Goal: Navigation & Orientation: Find specific page/section

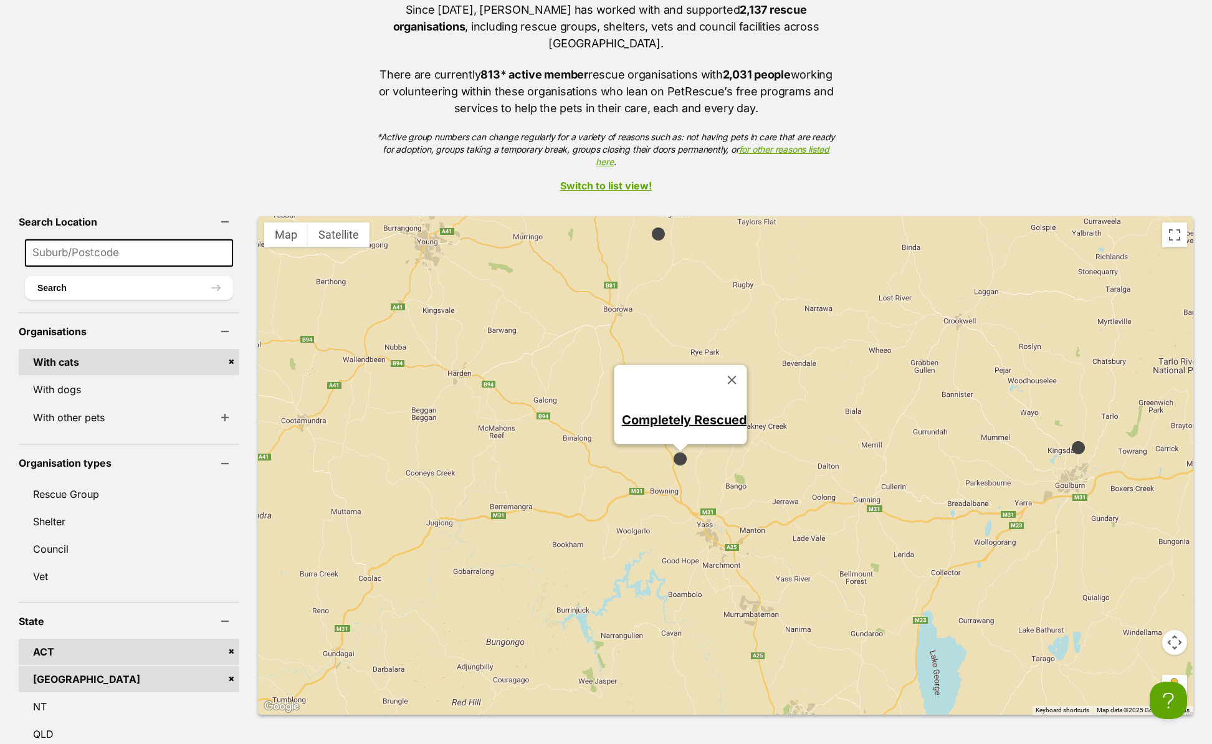
click at [651, 226] on img at bounding box center [659, 234] width 16 height 16
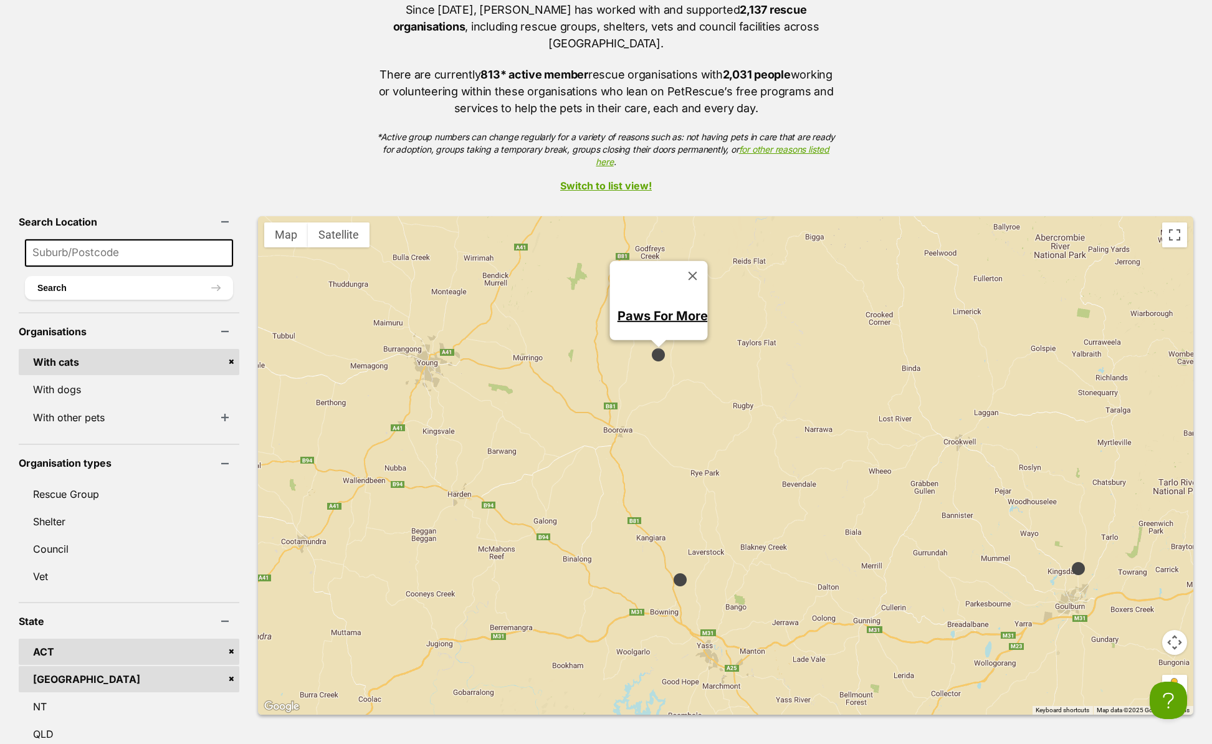
click at [1071, 561] on img at bounding box center [1079, 569] width 16 height 16
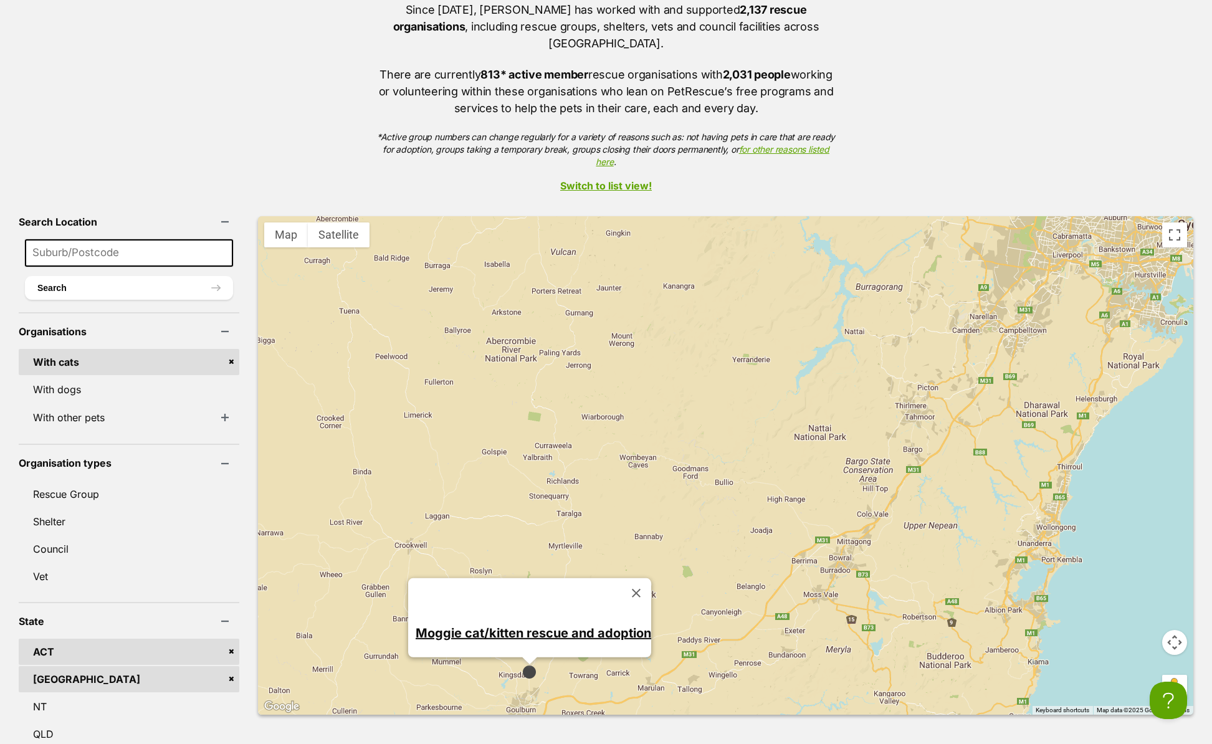
drag, startPoint x: 1109, startPoint y: 567, endPoint x: 581, endPoint y: 670, distance: 537.9
click at [581, 670] on div "Moggie cat/kitten rescue and adoption" at bounding box center [726, 465] width 936 height 499
click at [929, 408] on span "2" at bounding box center [931, 411] width 4 height 7
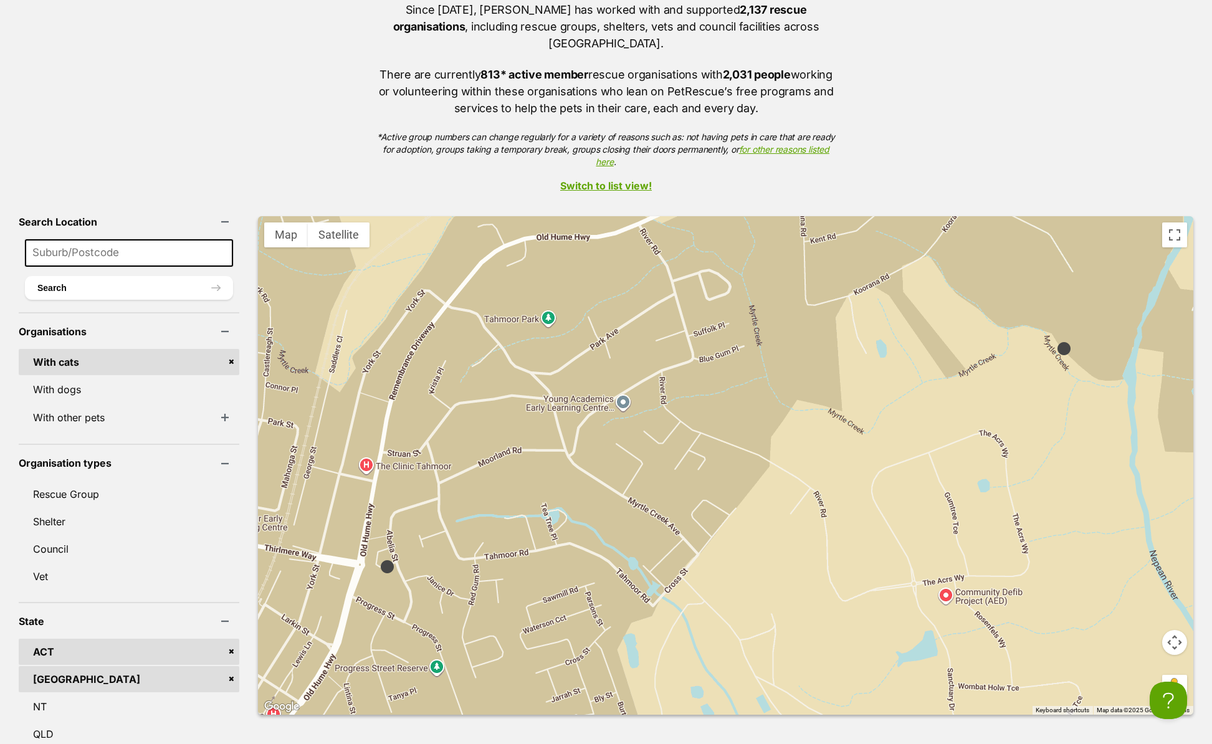
click at [380, 559] on img at bounding box center [388, 567] width 16 height 16
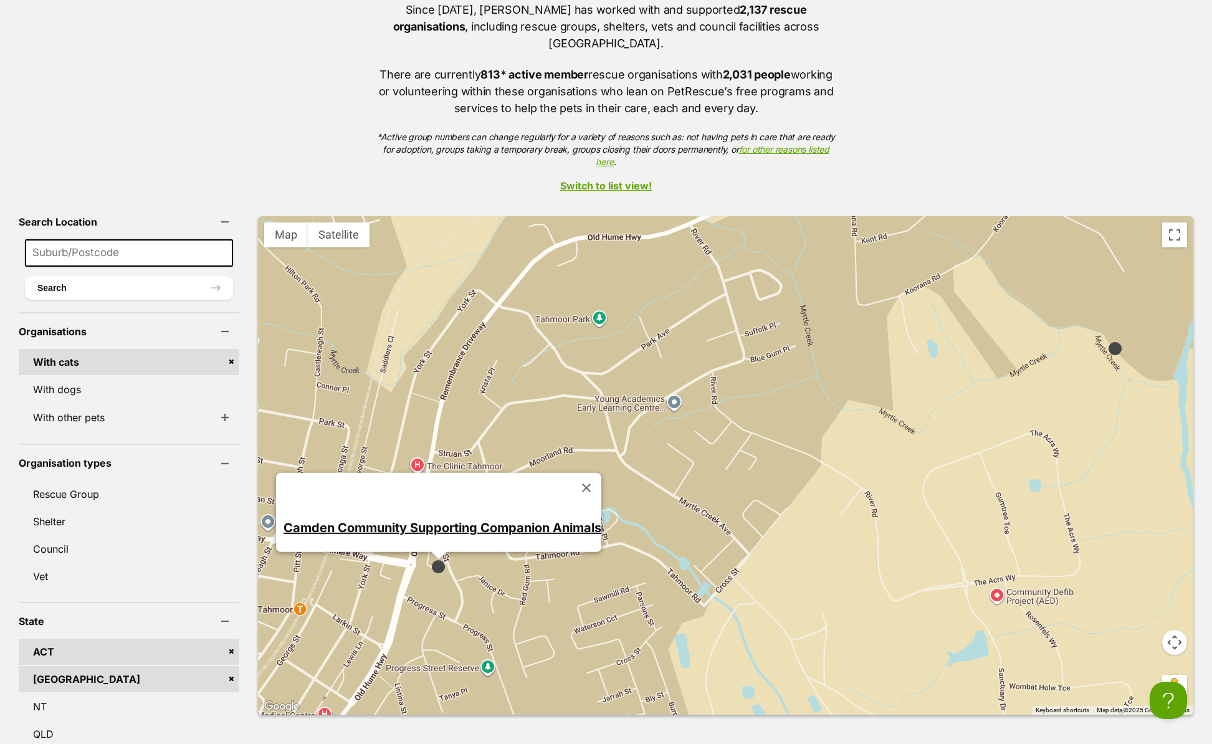
click at [1108, 341] on img at bounding box center [1116, 349] width 16 height 16
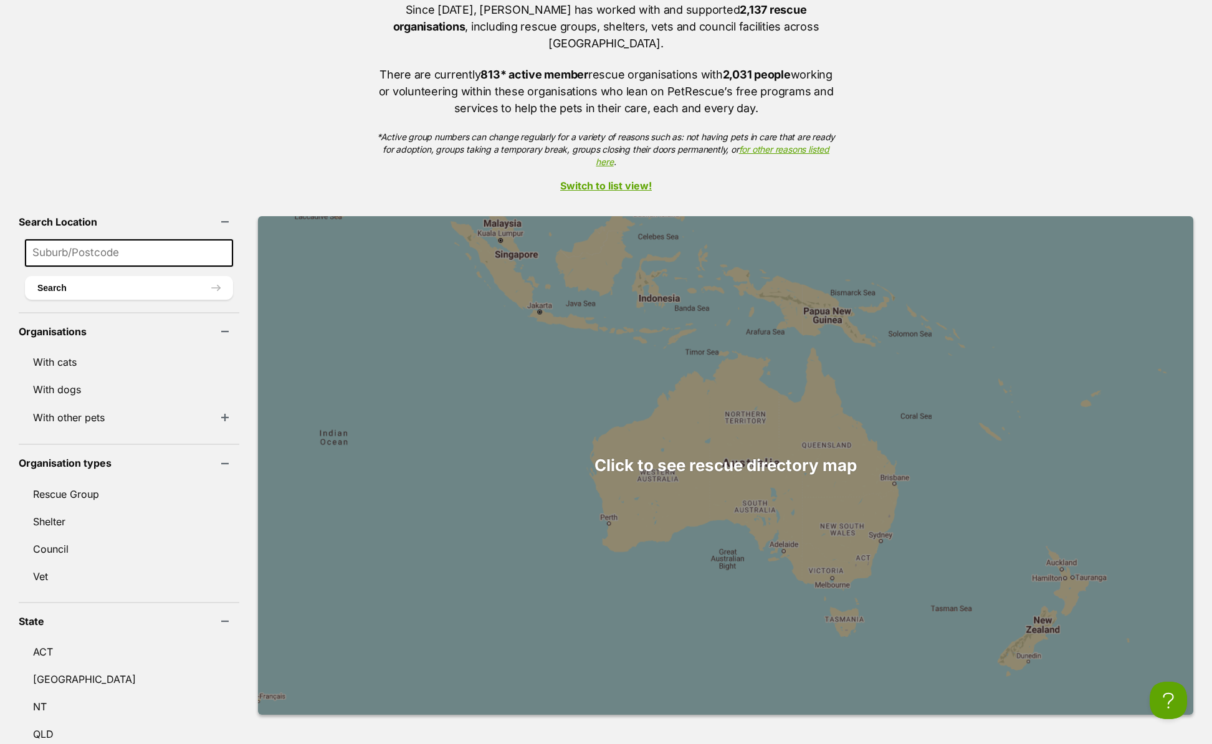
click at [789, 454] on div at bounding box center [726, 465] width 936 height 499
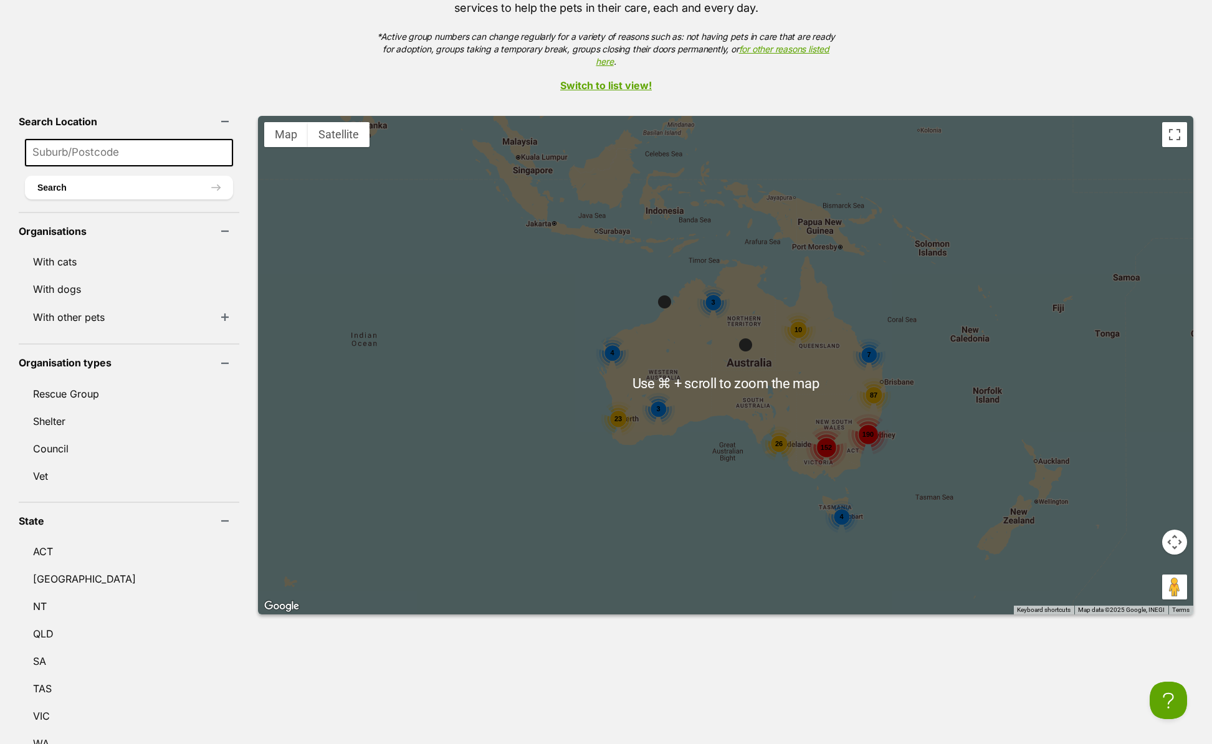
scroll to position [364, 0]
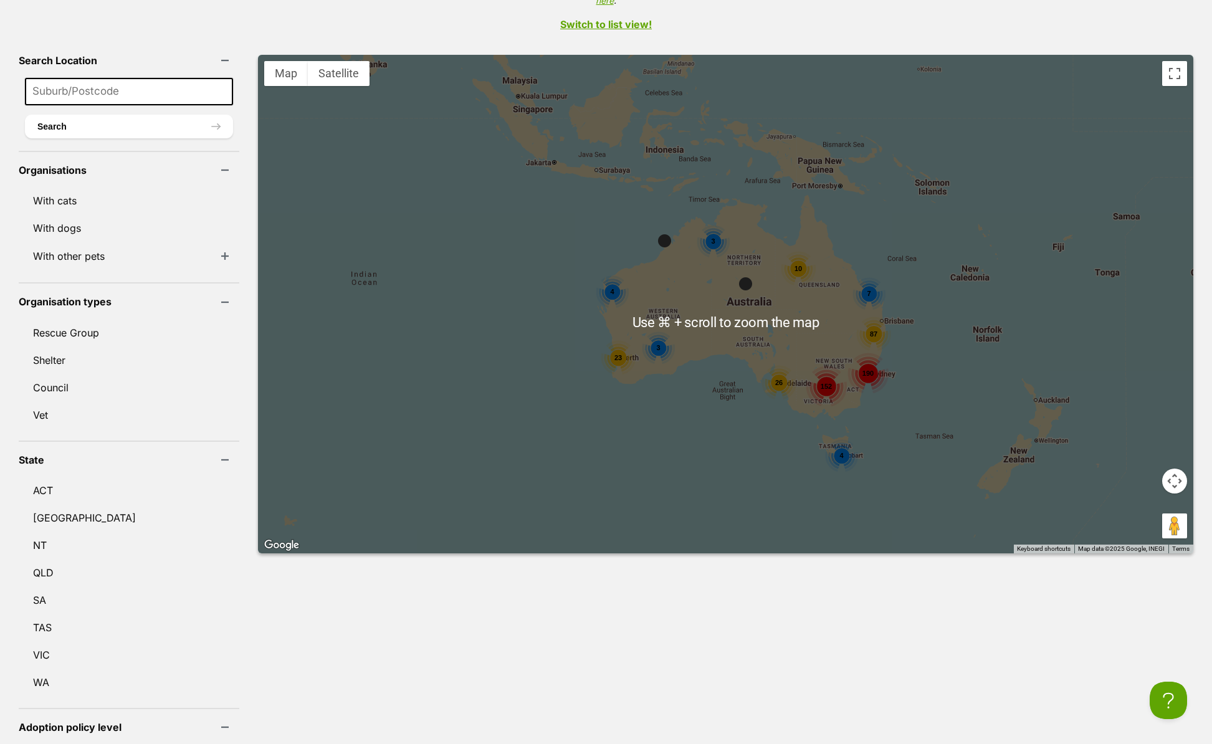
click at [893, 352] on div "190 87 152 7 10 26 23 3 4 3 4" at bounding box center [726, 304] width 936 height 499
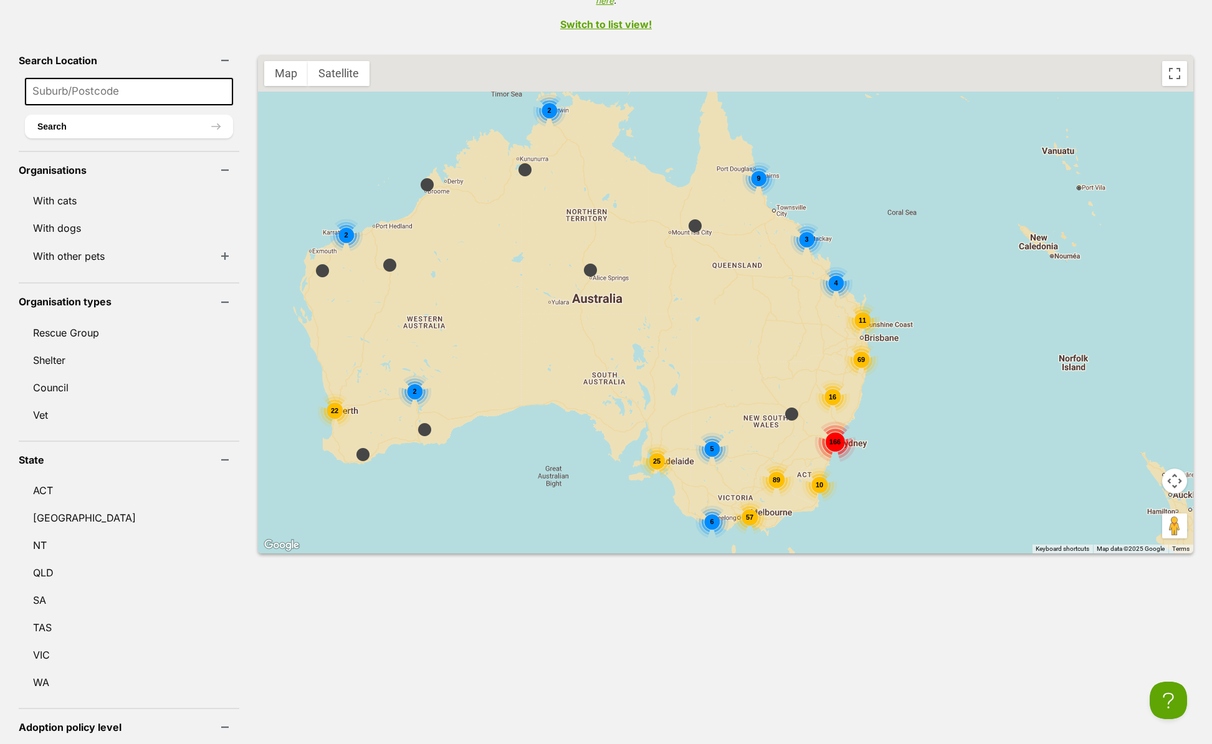
drag, startPoint x: 876, startPoint y: 412, endPoint x: 893, endPoint y: 474, distance: 64.6
click at [893, 474] on div "166 16 69 10 89 5 57 6 11 4 3 9 25 22 2 2 4 2" at bounding box center [726, 304] width 936 height 499
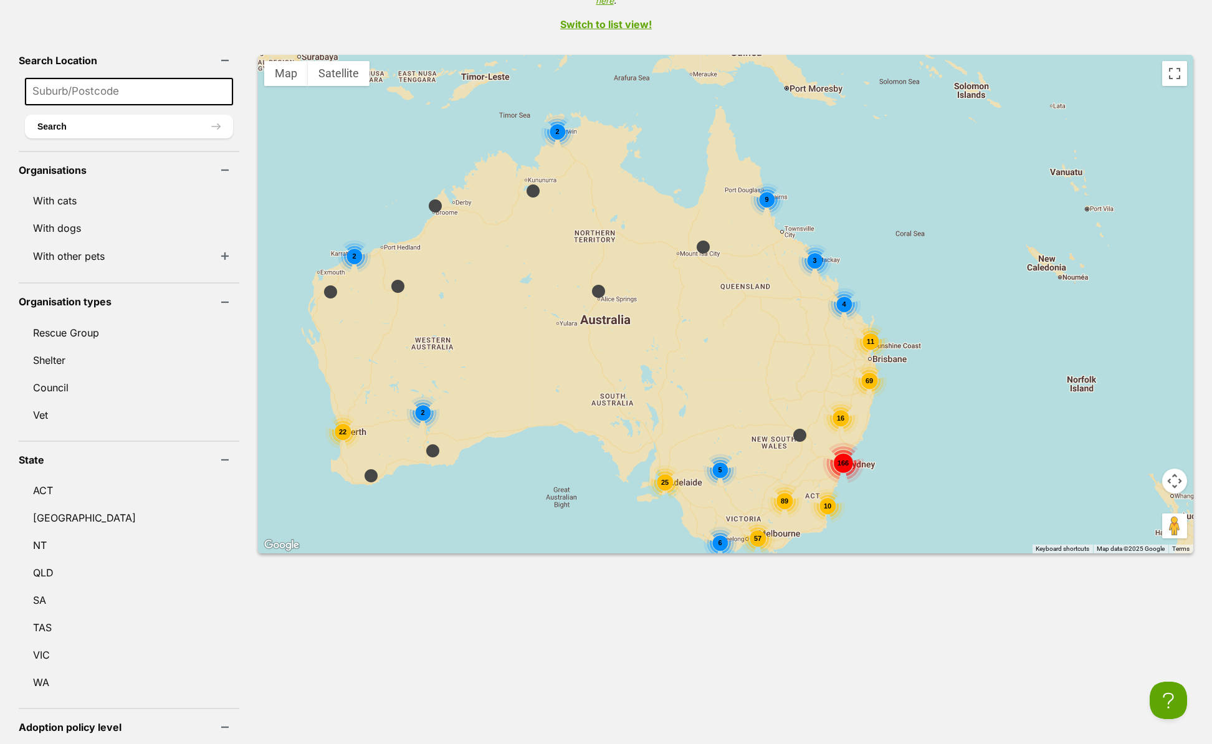
click at [878, 424] on div "166 16 69 10 89 5 57 6 11 4 3 9 25 22 2 2 4 2" at bounding box center [726, 304] width 936 height 499
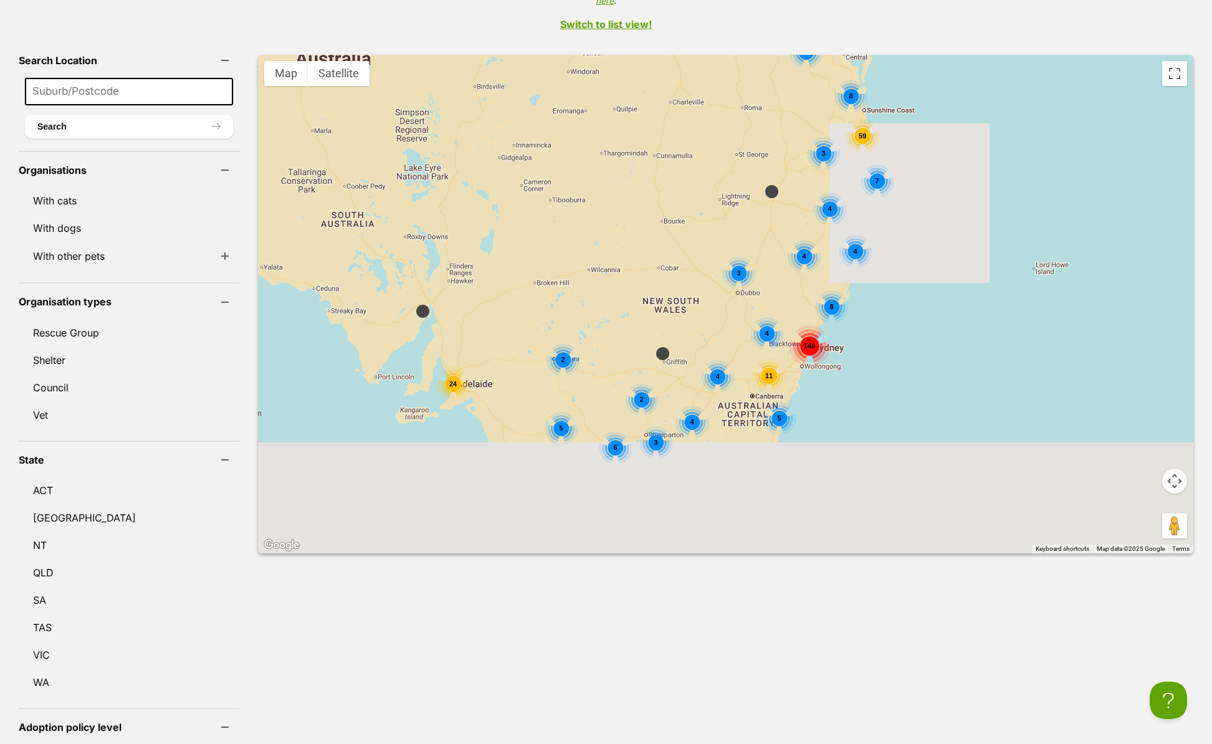
drag, startPoint x: 879, startPoint y: 425, endPoint x: 906, endPoint y: 288, distance: 139.2
click at [906, 288] on div "148 8 4 4 4 7 5 11 4 4 2 2 4 3 5 6 3 59 3 8 3 3 2 24" at bounding box center [726, 304] width 936 height 499
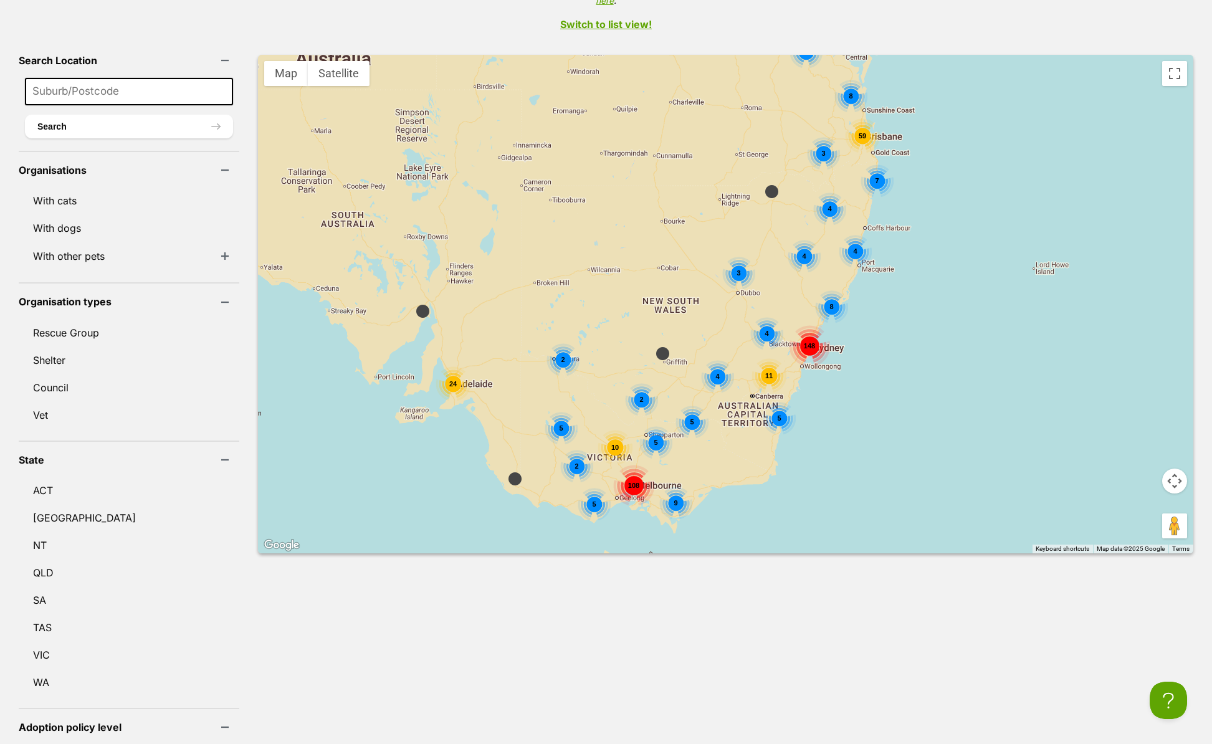
click at [765, 330] on span "4" at bounding box center [767, 333] width 4 height 7
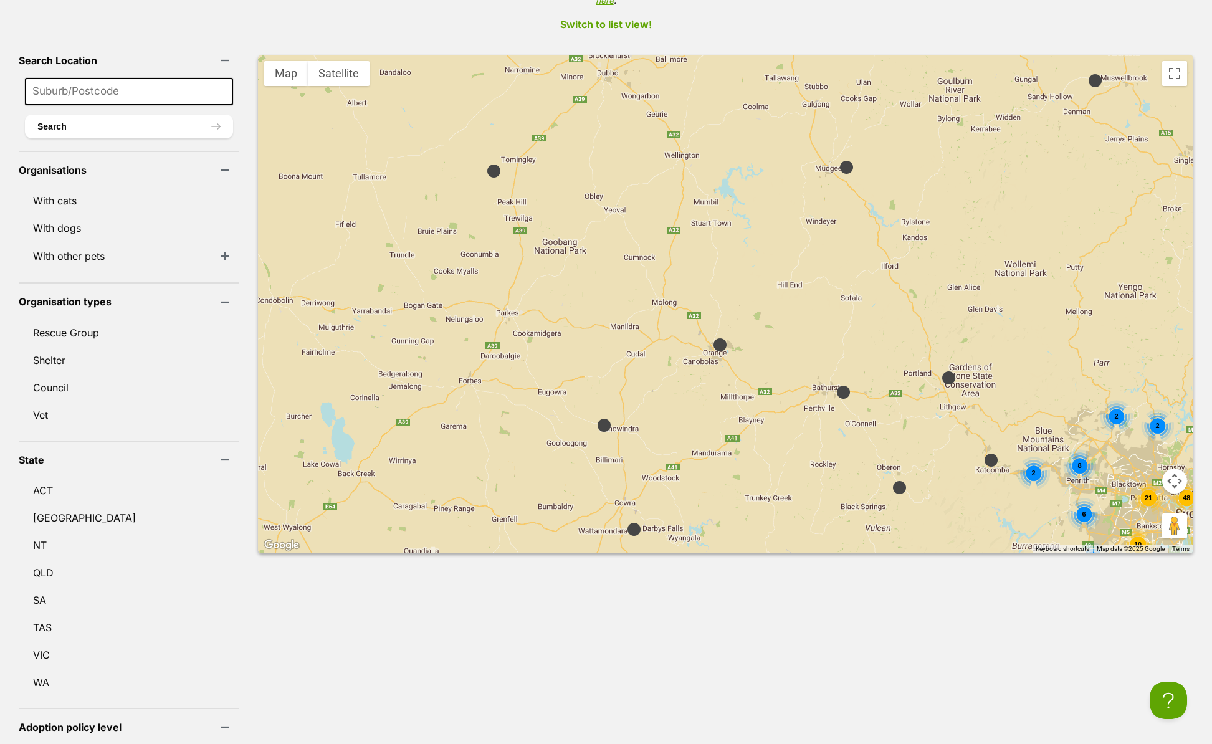
click at [941, 370] on img at bounding box center [949, 378] width 16 height 16
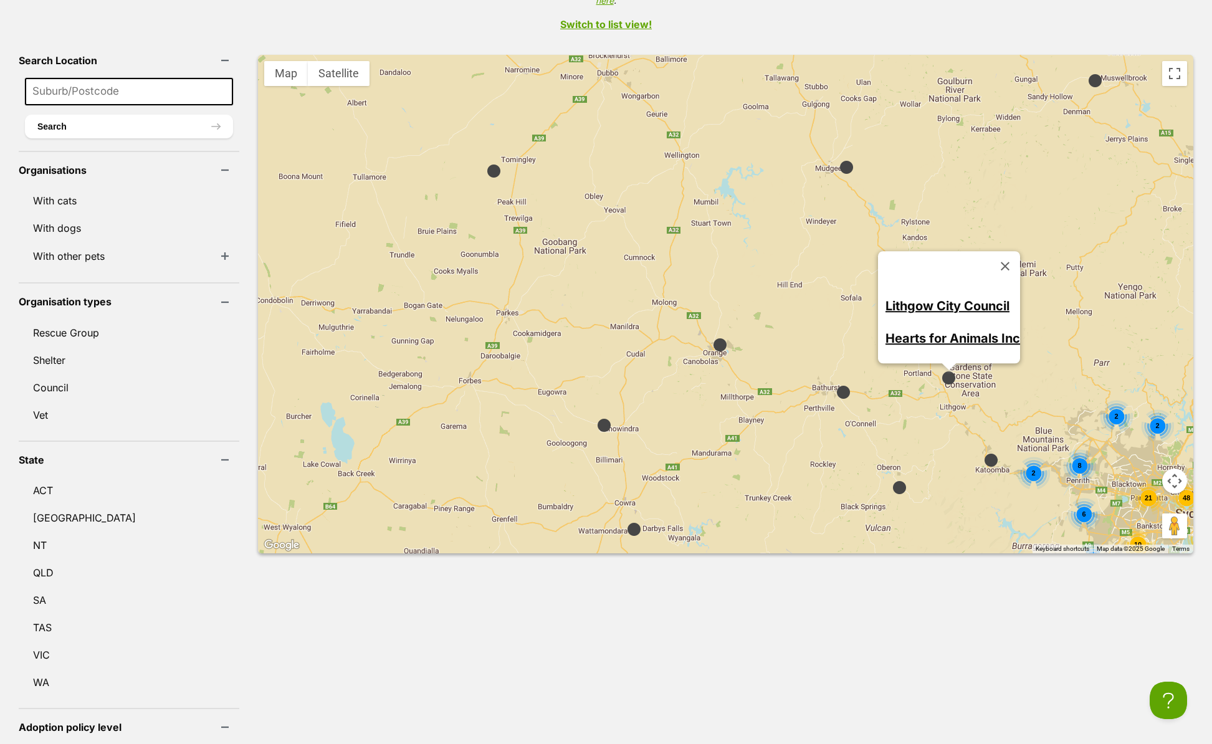
click at [836, 385] on img at bounding box center [844, 393] width 16 height 16
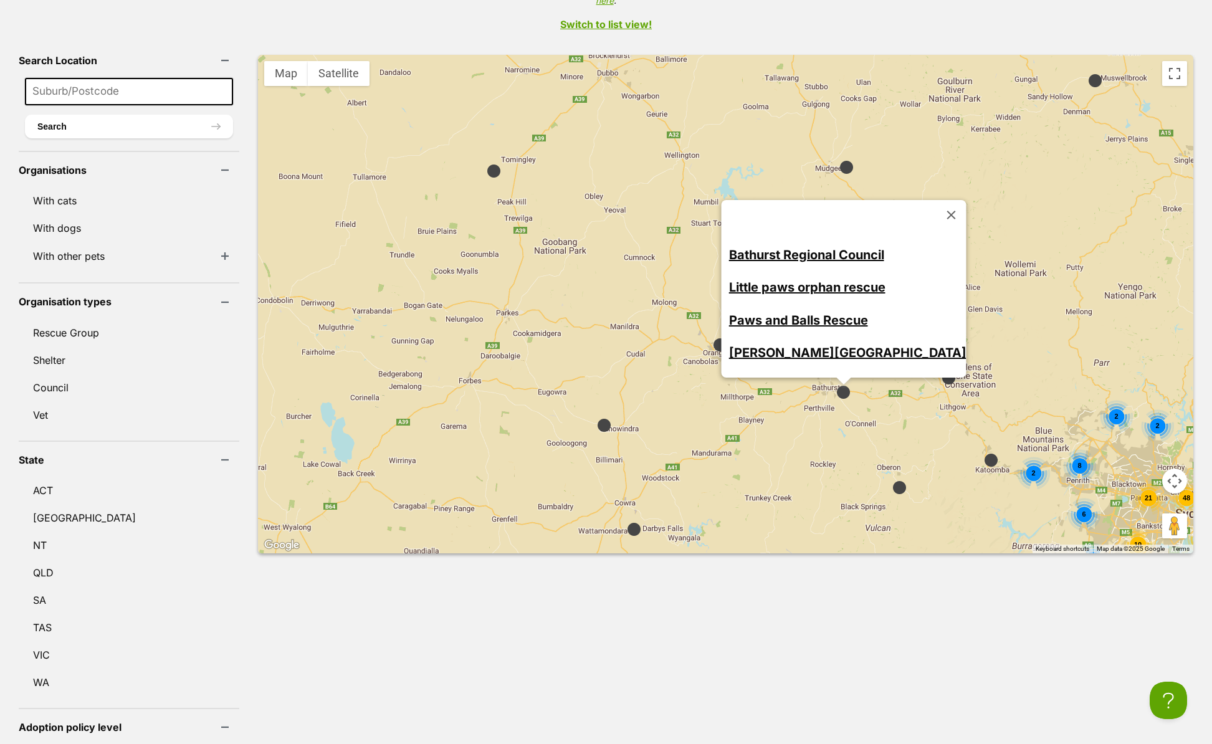
click at [1078, 462] on span "8" at bounding box center [1080, 465] width 4 height 7
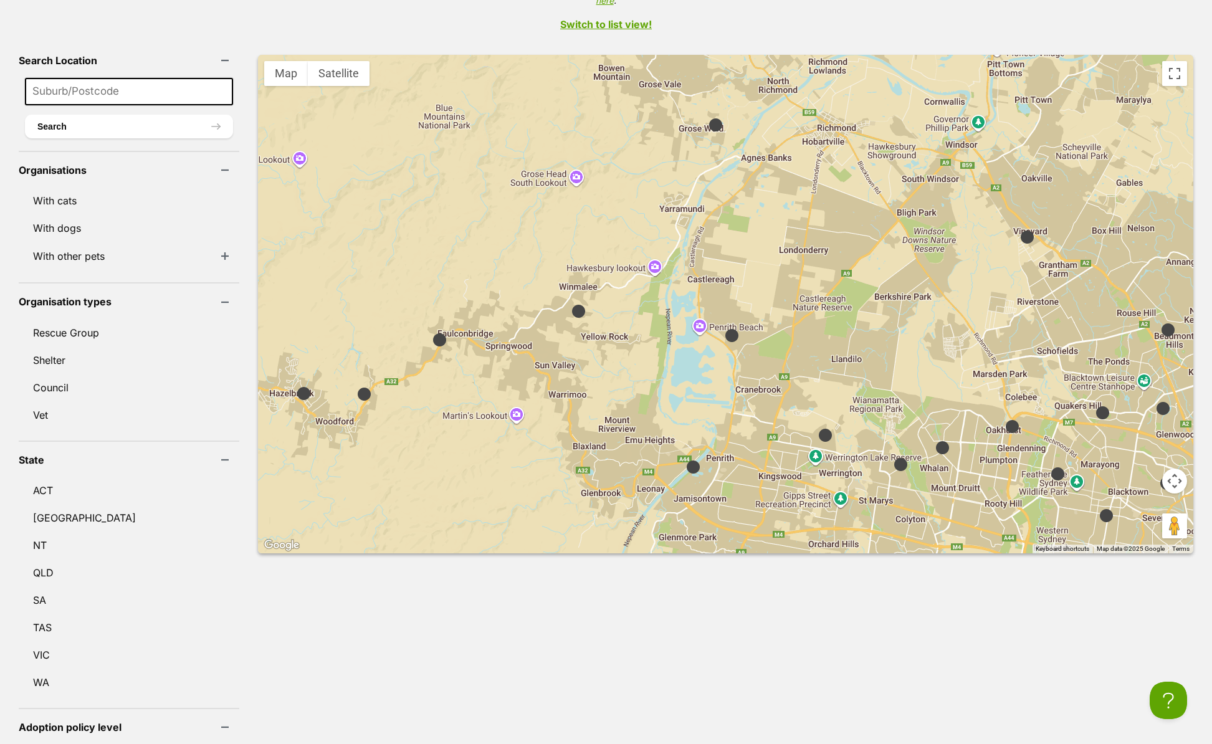
click at [893, 457] on img at bounding box center [901, 465] width 16 height 16
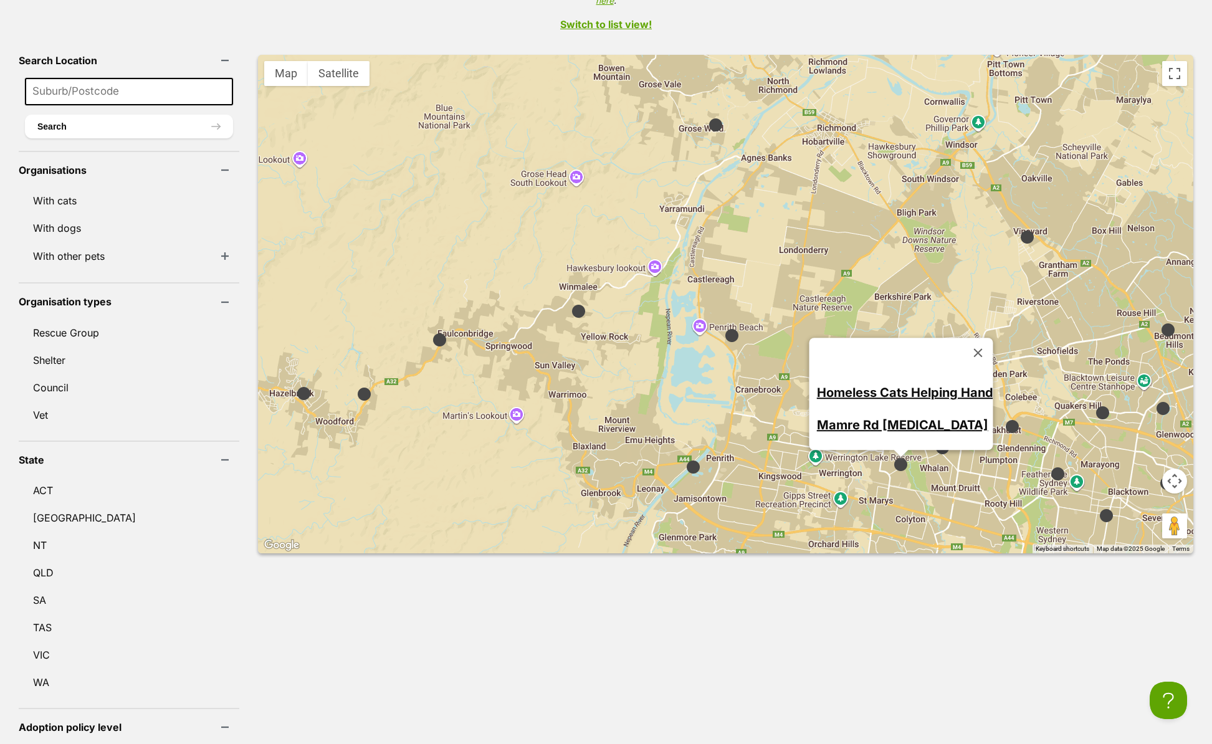
click at [876, 385] on link "Homeless Cats Helping Hand" at bounding box center [905, 392] width 176 height 15
click at [1099, 508] on img at bounding box center [1107, 516] width 16 height 16
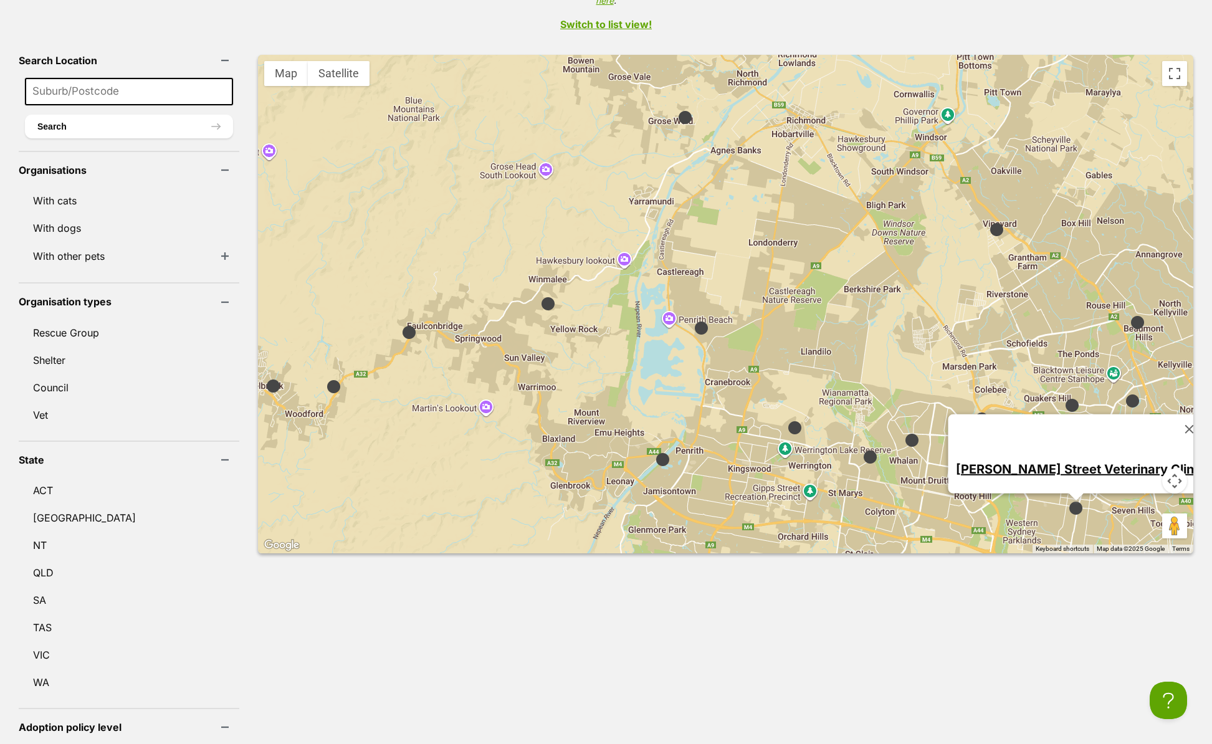
click at [636, 453] on div "Stephen Street Veterinary Clinic" at bounding box center [726, 304] width 936 height 499
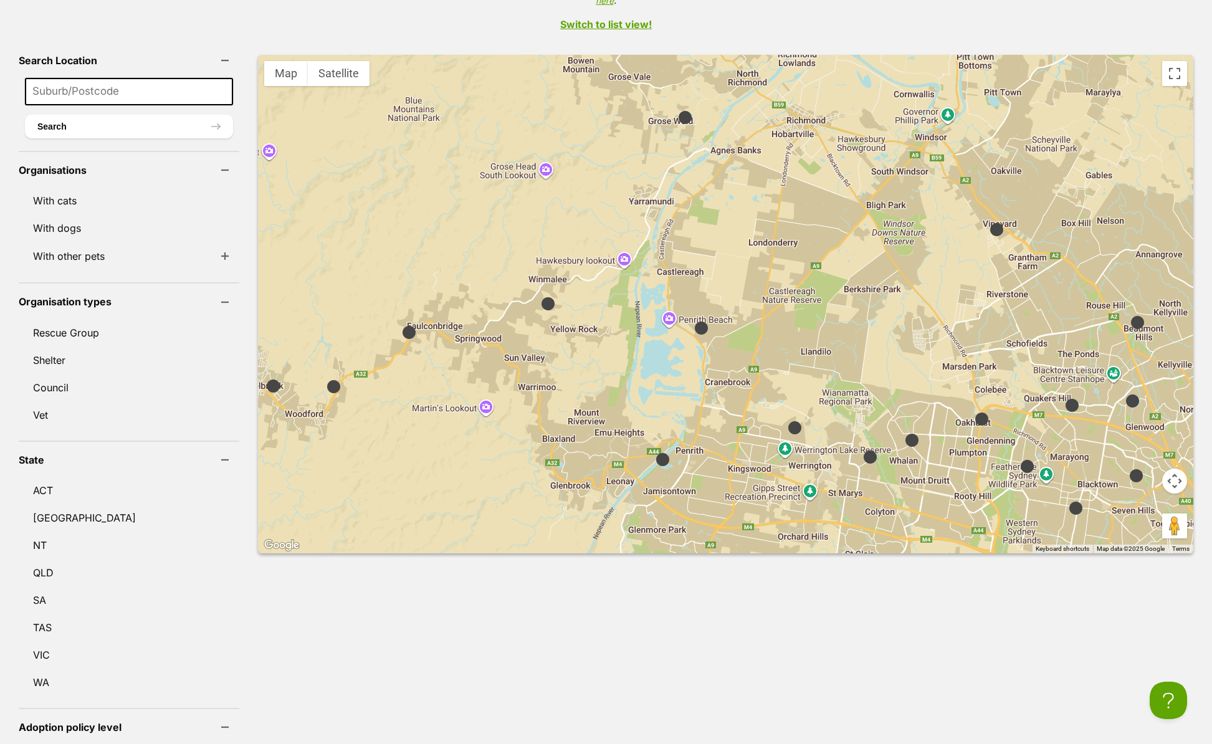
click at [655, 452] on img at bounding box center [663, 460] width 16 height 16
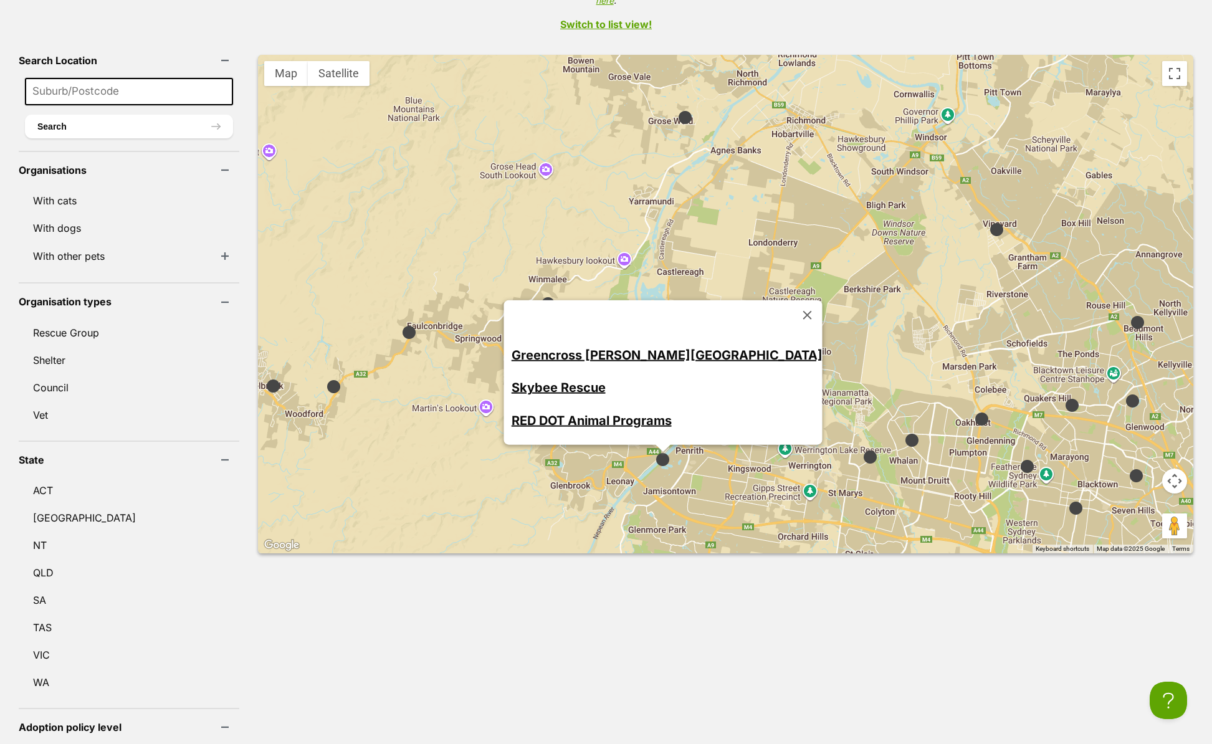
click at [605, 380] on link "Skybee Rescue" at bounding box center [558, 387] width 94 height 15
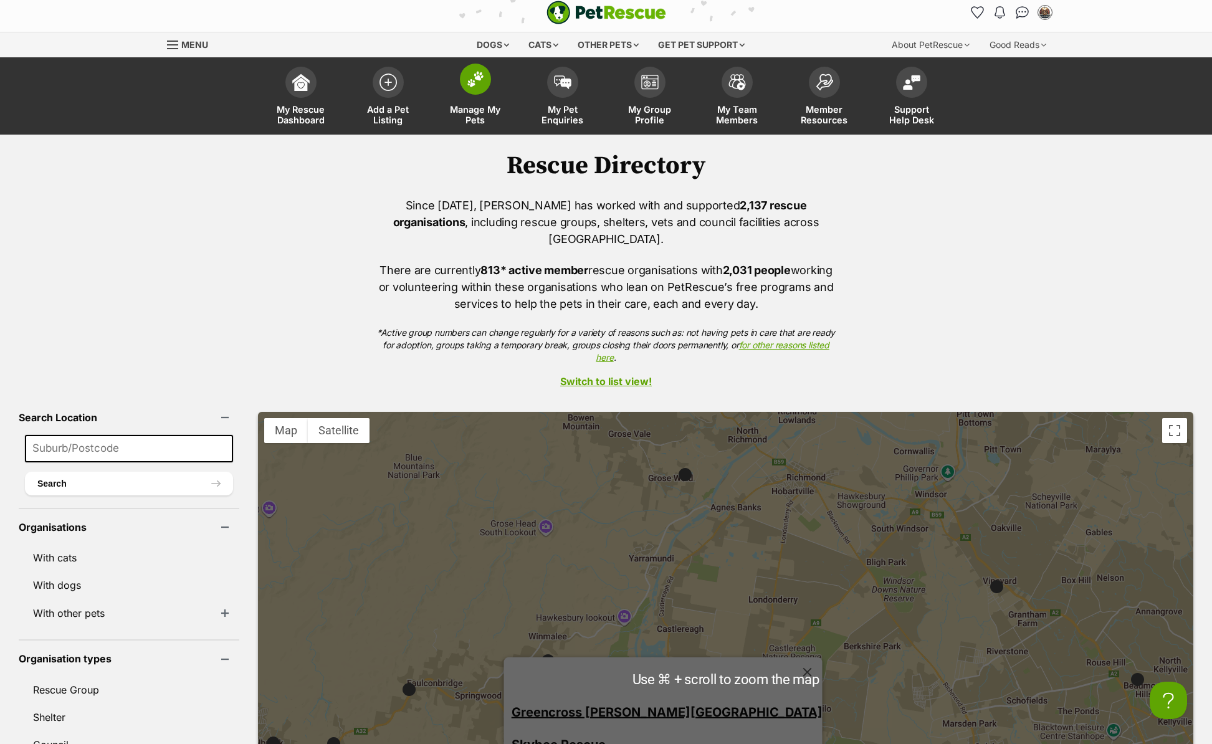
scroll to position [0, 0]
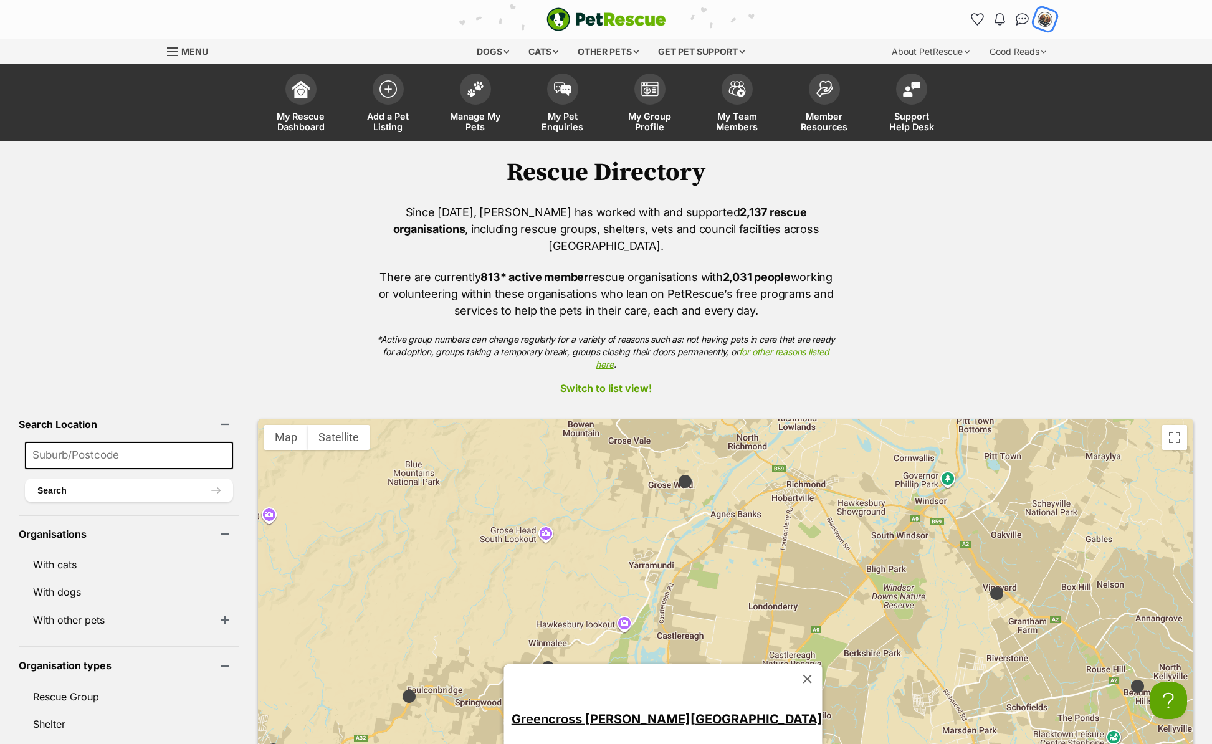
click at [1041, 17] on img "My account" at bounding box center [1045, 19] width 16 height 16
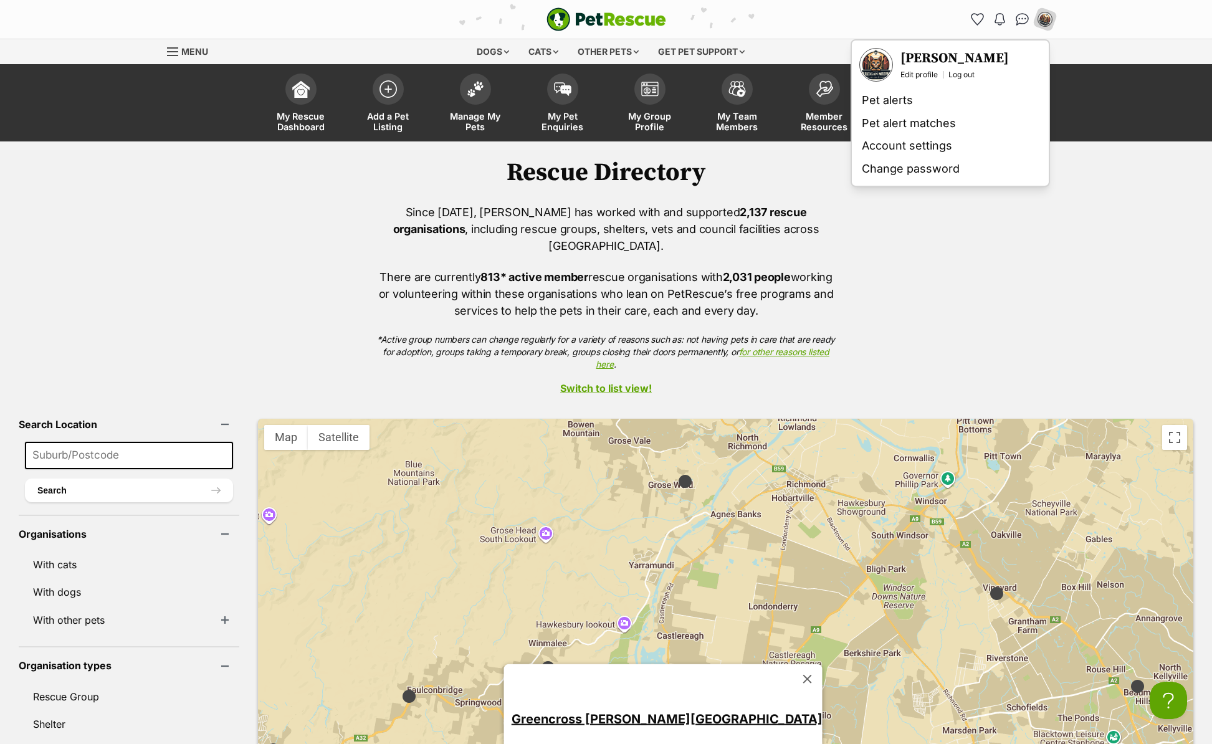
click at [881, 69] on img "Your profile" at bounding box center [876, 64] width 31 height 31
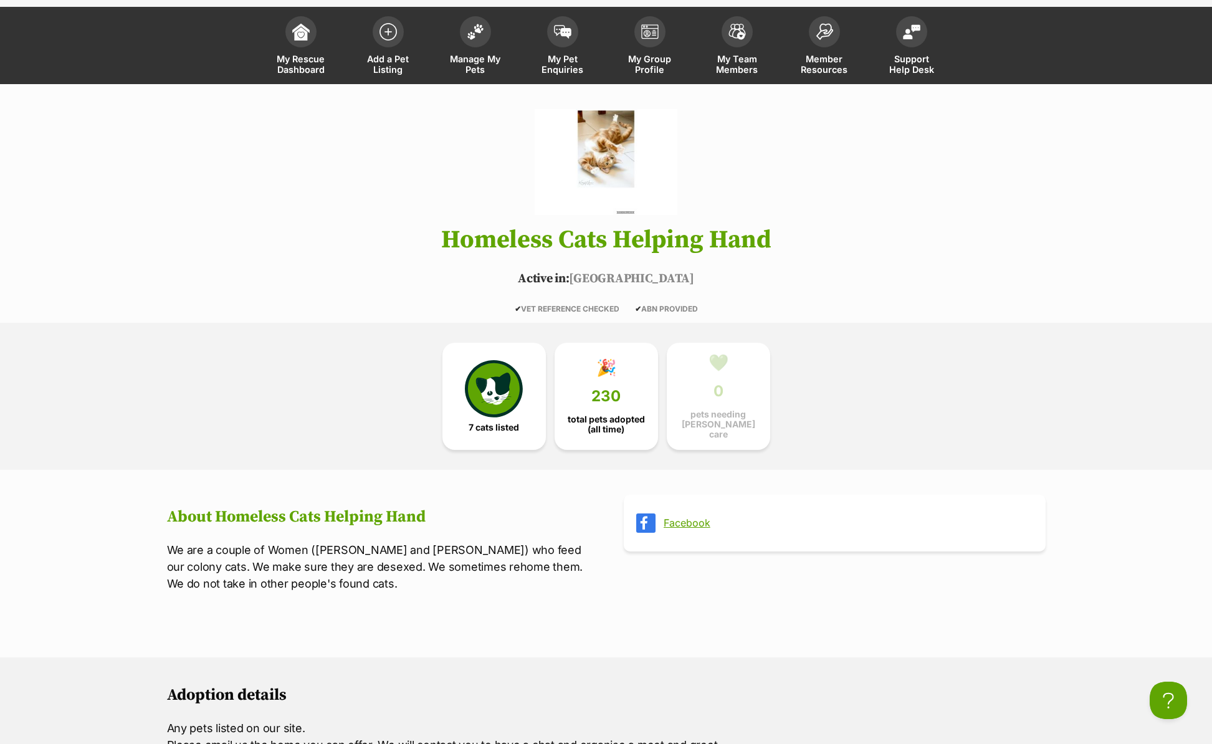
scroll to position [57, 0]
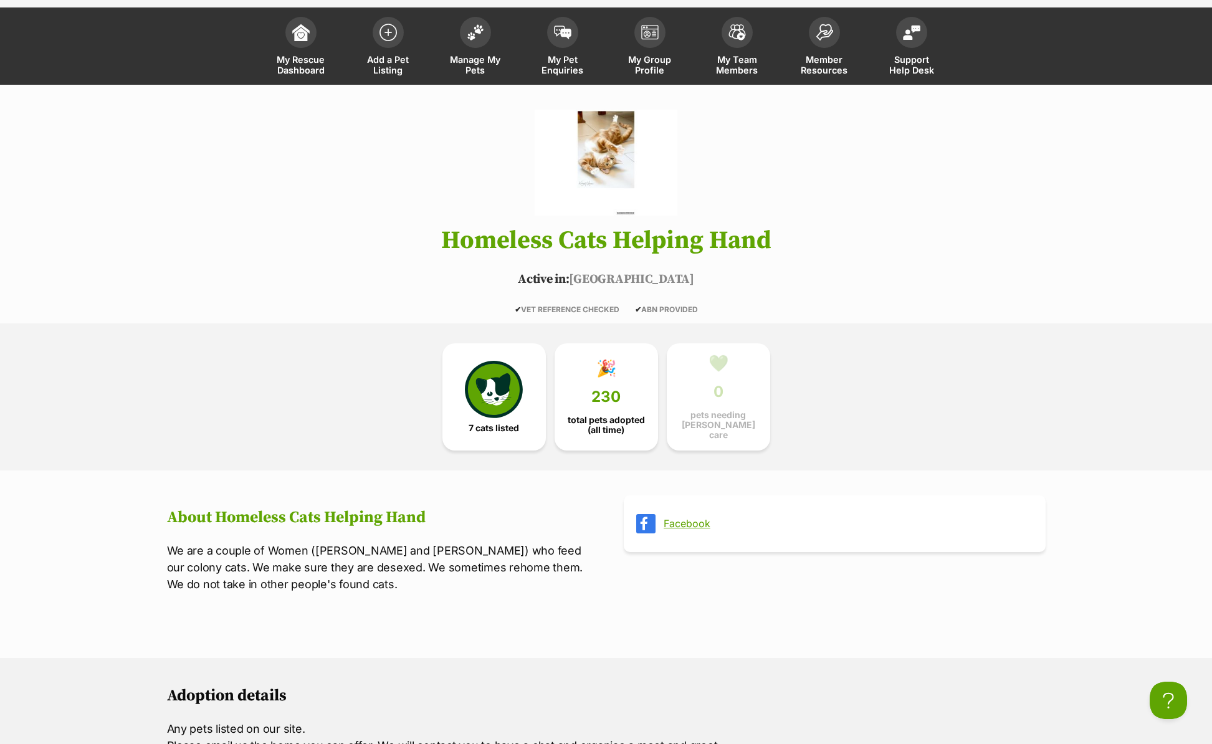
click at [694, 520] on link "Facebook" at bounding box center [846, 523] width 365 height 11
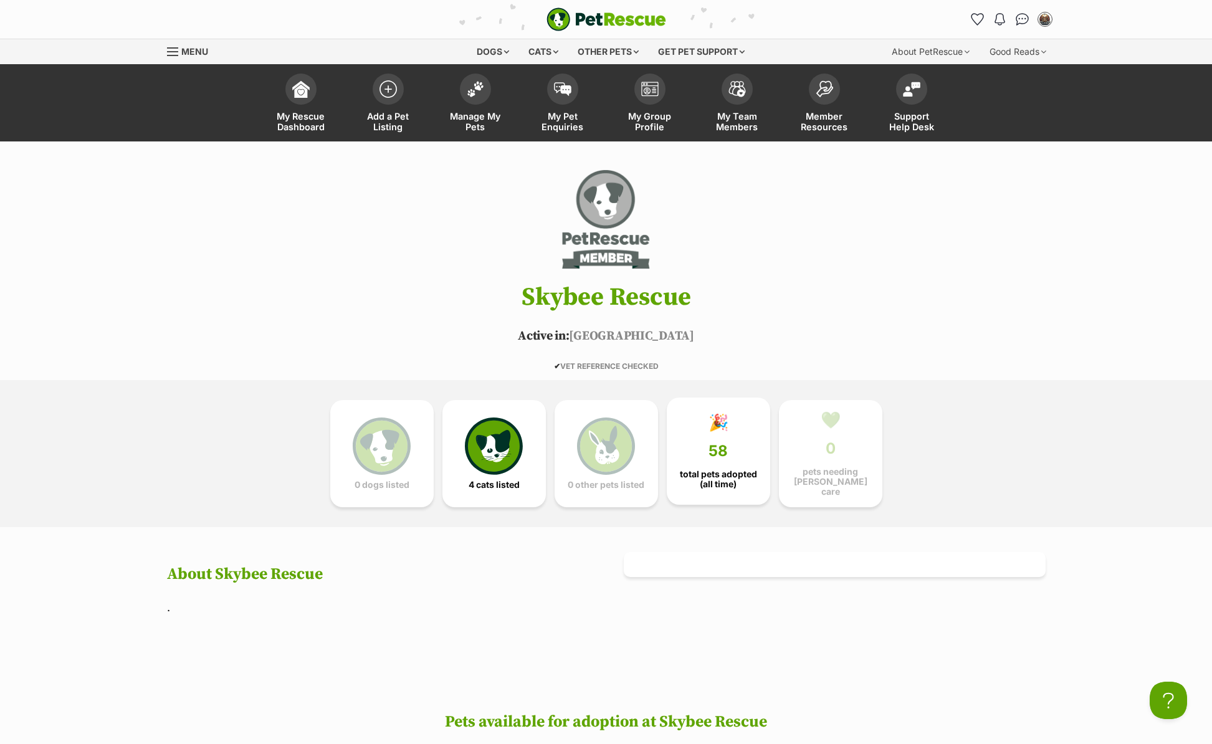
click at [726, 464] on link "🎉 58 total pets adopted (all time)" at bounding box center [718, 451] width 103 height 107
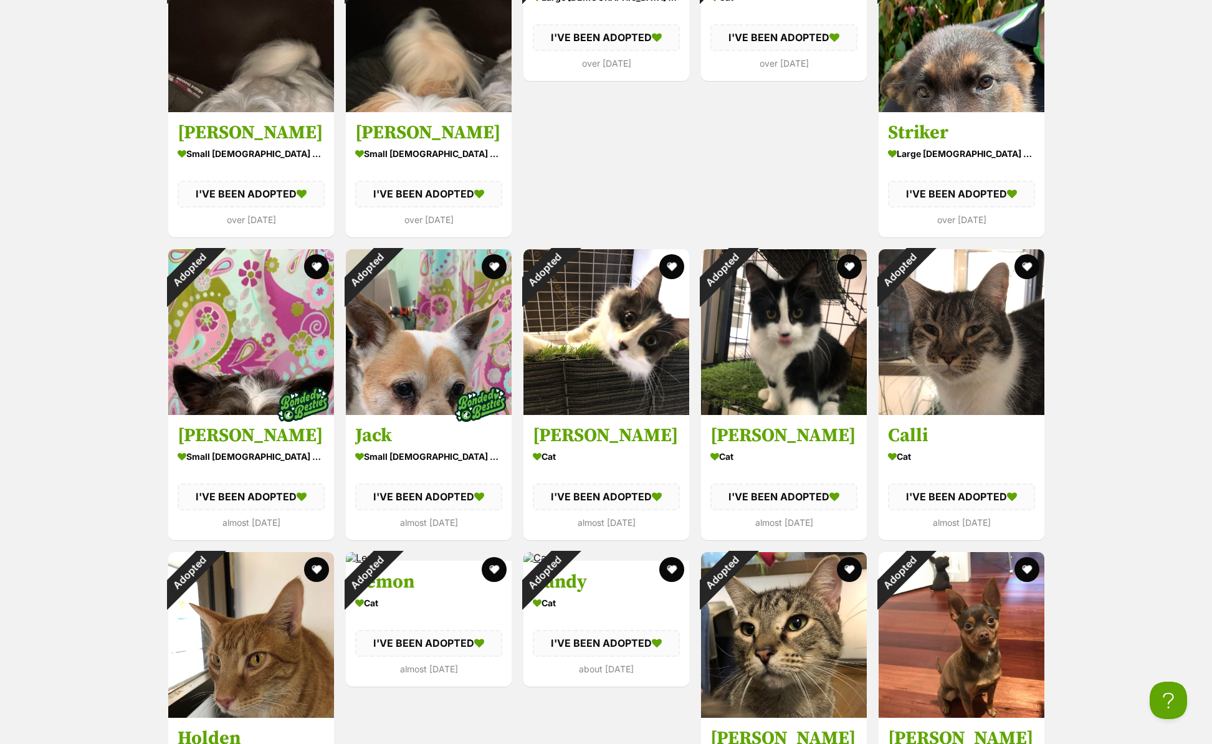
scroll to position [1501, 0]
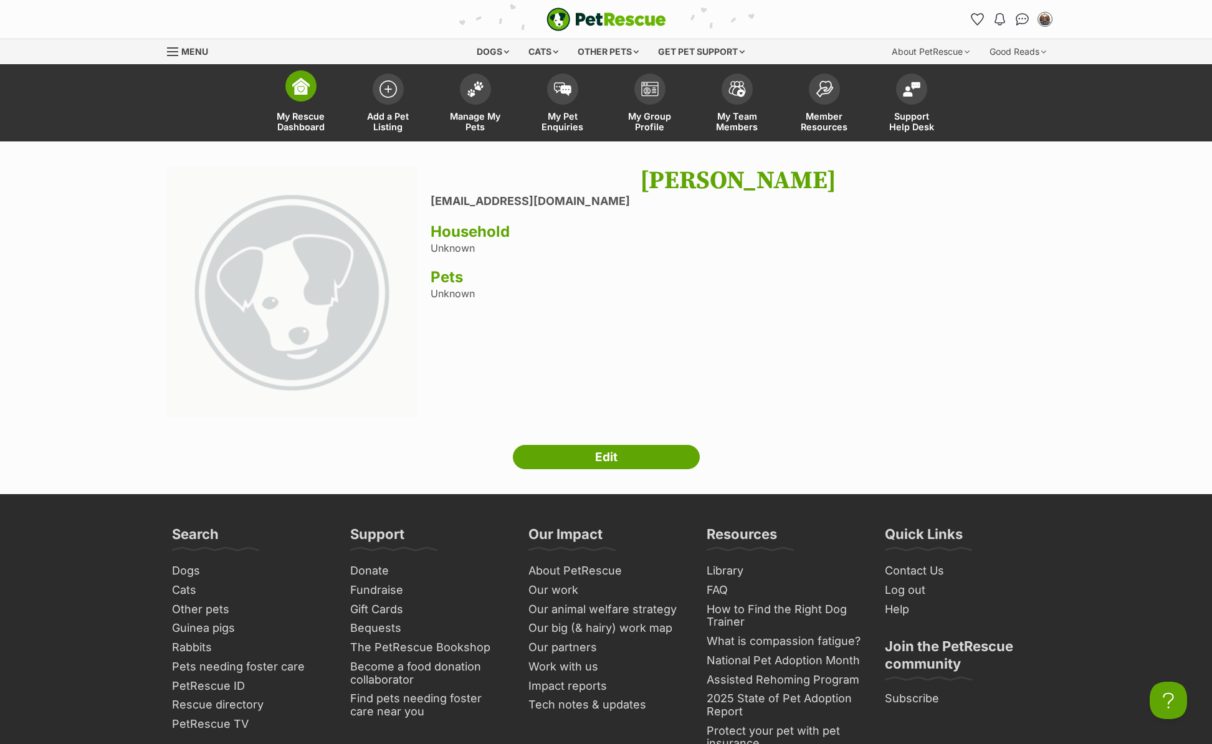
click at [299, 122] on span "My Rescue Dashboard" at bounding box center [301, 121] width 56 height 21
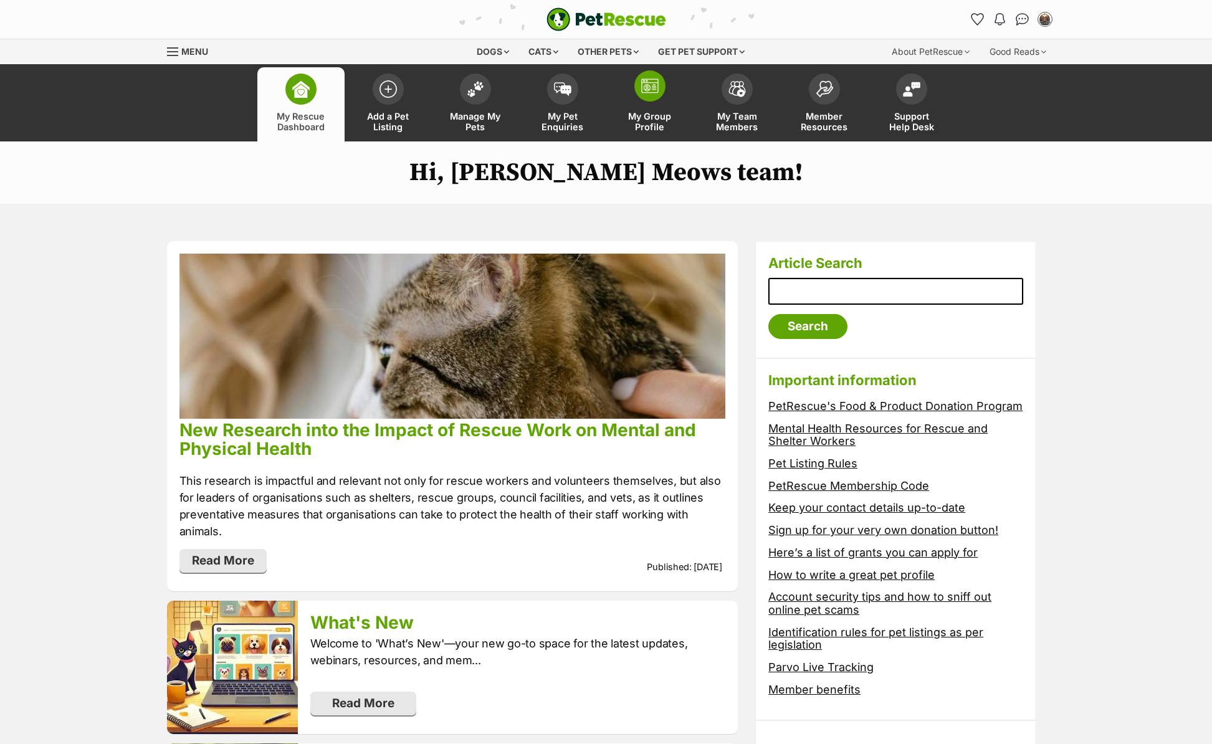
click at [643, 102] on link "My Group Profile" at bounding box center [650, 104] width 87 height 74
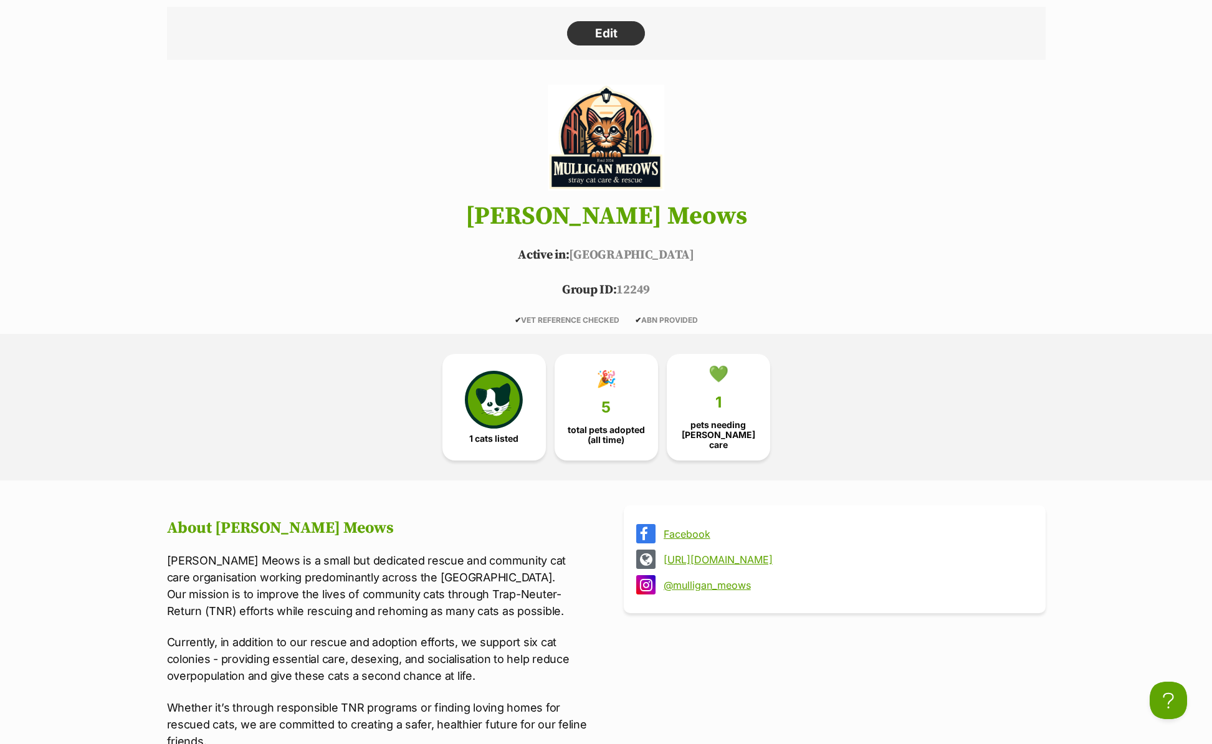
scroll to position [331, 0]
